Goal: Check status

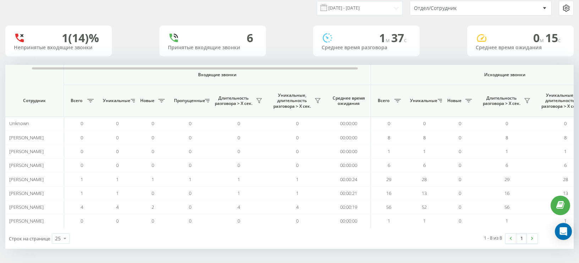
scroll to position [0, 17]
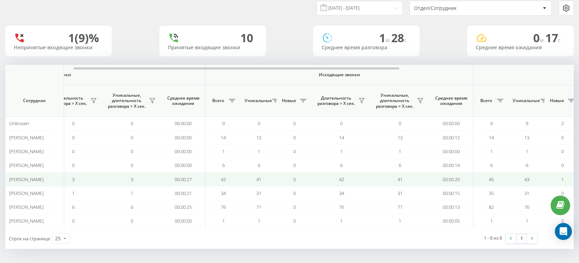
scroll to position [0, 170]
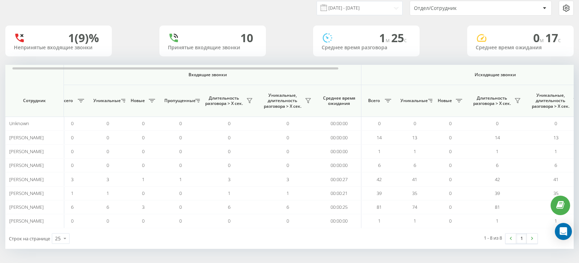
scroll to position [0, 11]
